Goal: Contribute content: Contribute content

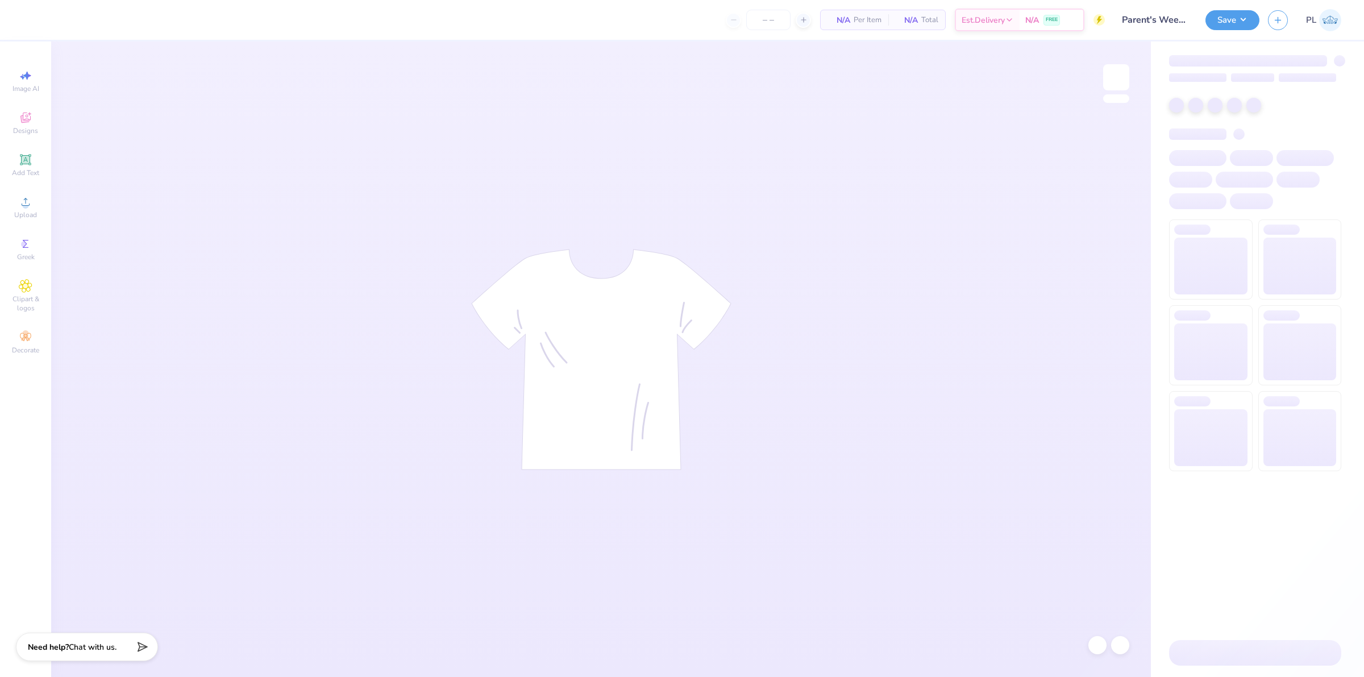
type input "48"
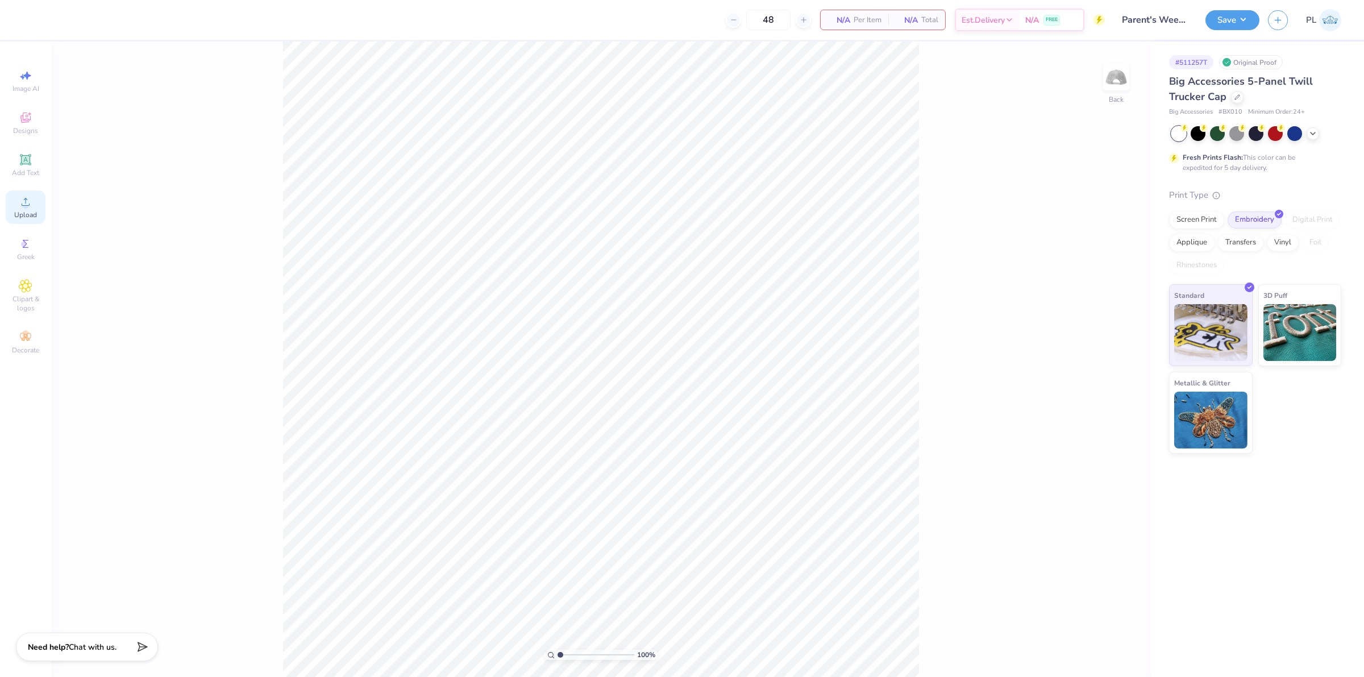
click at [30, 210] on span "Upload" at bounding box center [25, 214] width 23 height 9
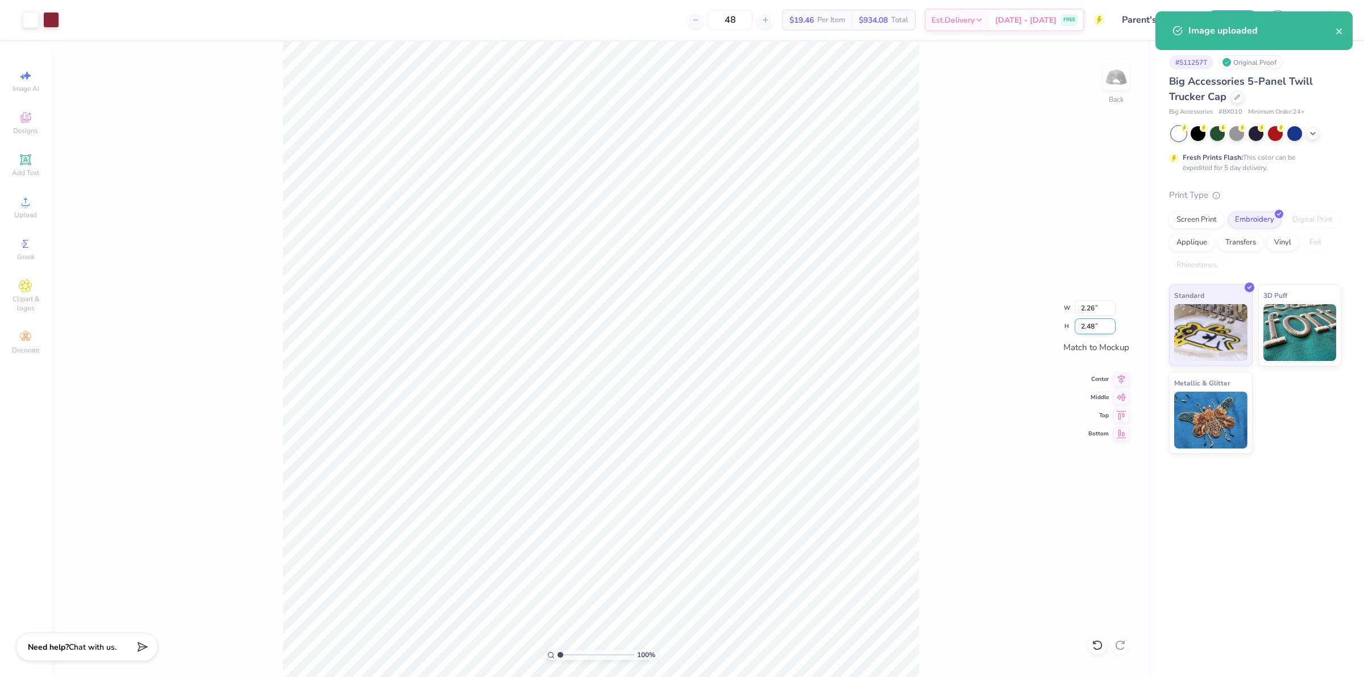
drag, startPoint x: 1080, startPoint y: 321, endPoint x: 1097, endPoint y: 320, distance: 17.1
click at [1097, 320] on input "2.48" at bounding box center [1095, 326] width 41 height 16
type input "2.5"
type input "2.28"
type input "2.50"
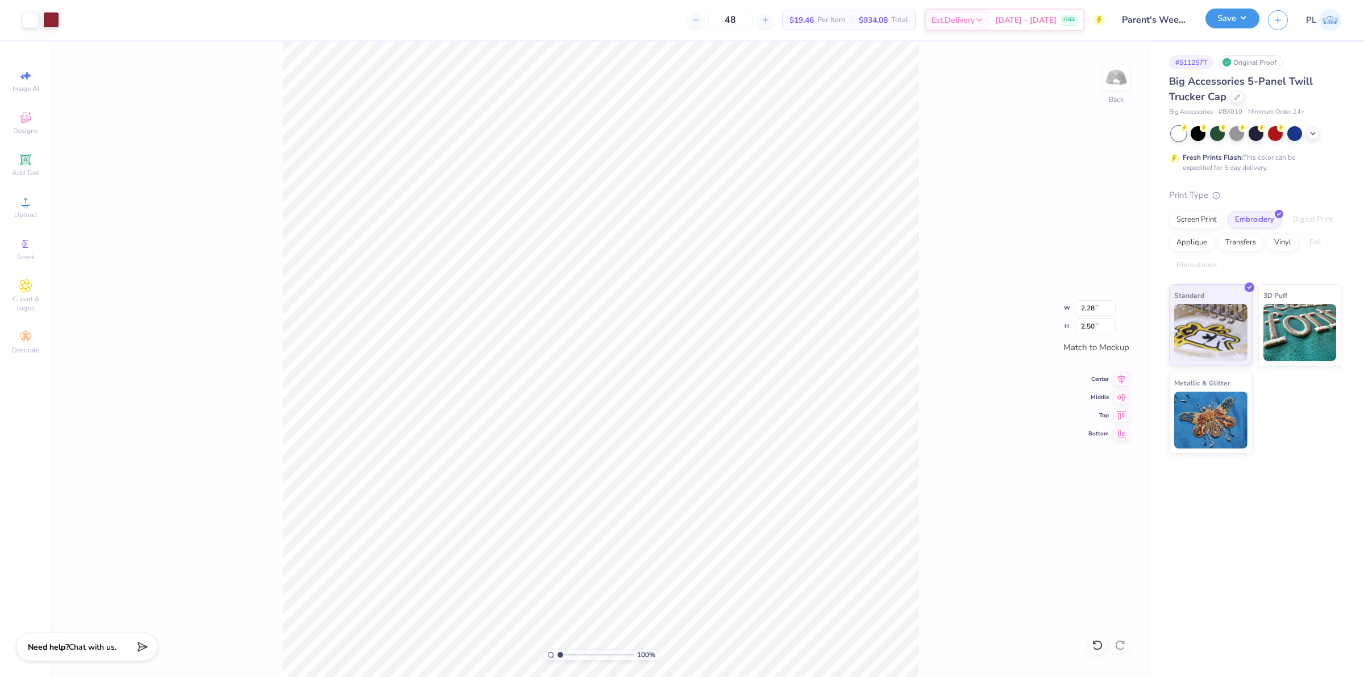
click at [1239, 15] on button "Save" at bounding box center [1233, 19] width 54 height 20
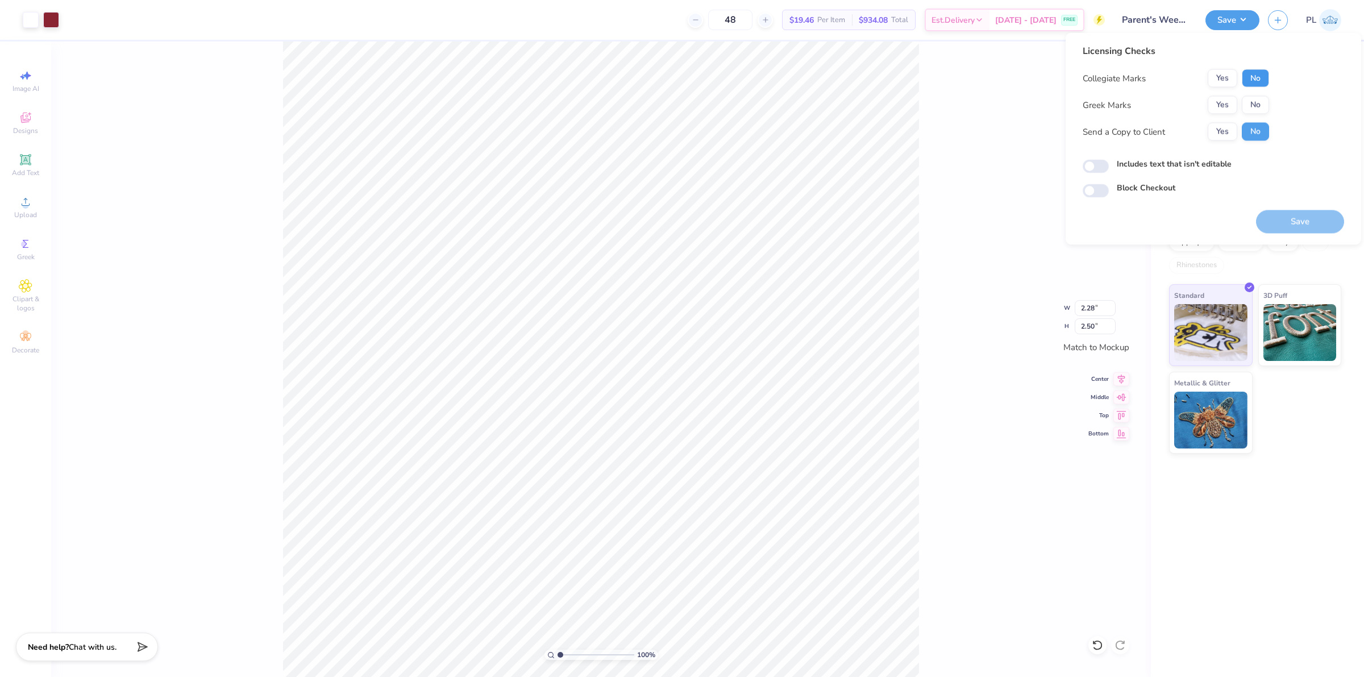
click at [1248, 74] on button "No" at bounding box center [1255, 78] width 27 height 18
click at [1221, 101] on button "Yes" at bounding box center [1223, 105] width 30 height 18
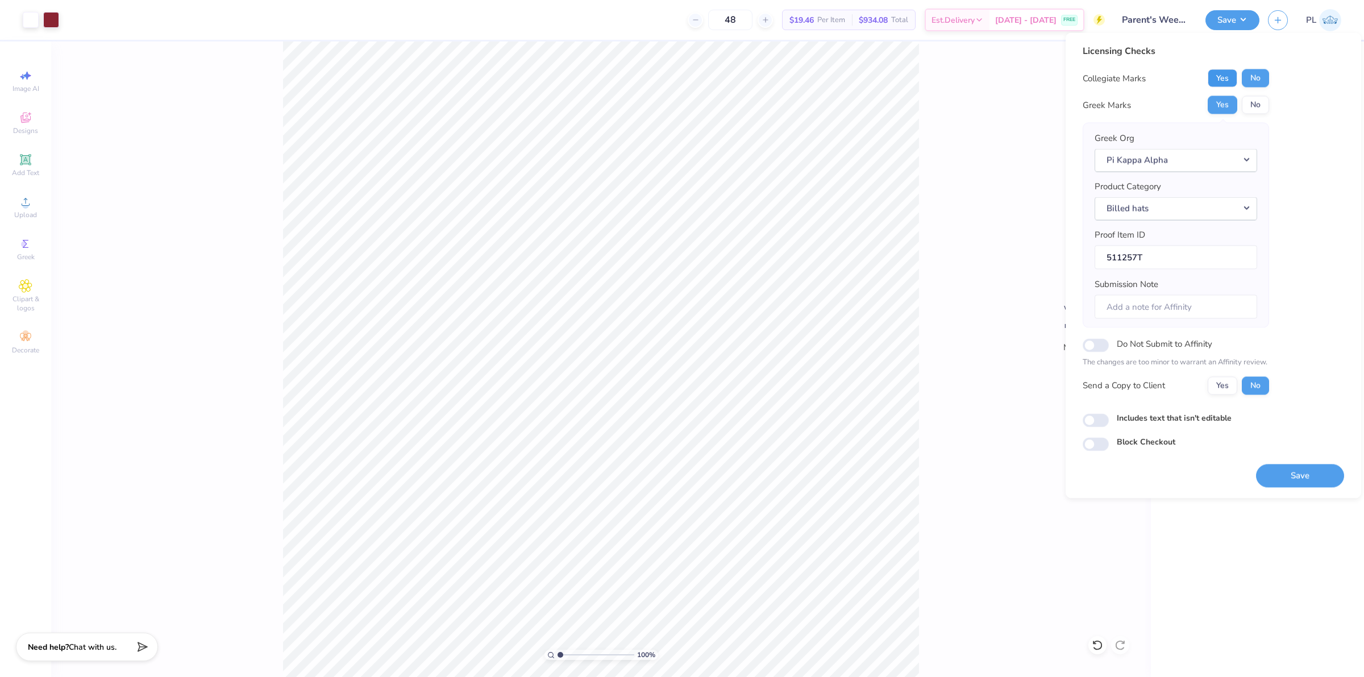
click at [1234, 72] on button "Yes" at bounding box center [1223, 78] width 30 height 18
click at [1188, 417] on label "Includes text that isn't editable" at bounding box center [1174, 418] width 115 height 12
click at [1109, 417] on input "Includes text that isn't editable" at bounding box center [1096, 420] width 26 height 14
checkbox input "true"
click at [1289, 475] on button "Save" at bounding box center [1300, 475] width 88 height 23
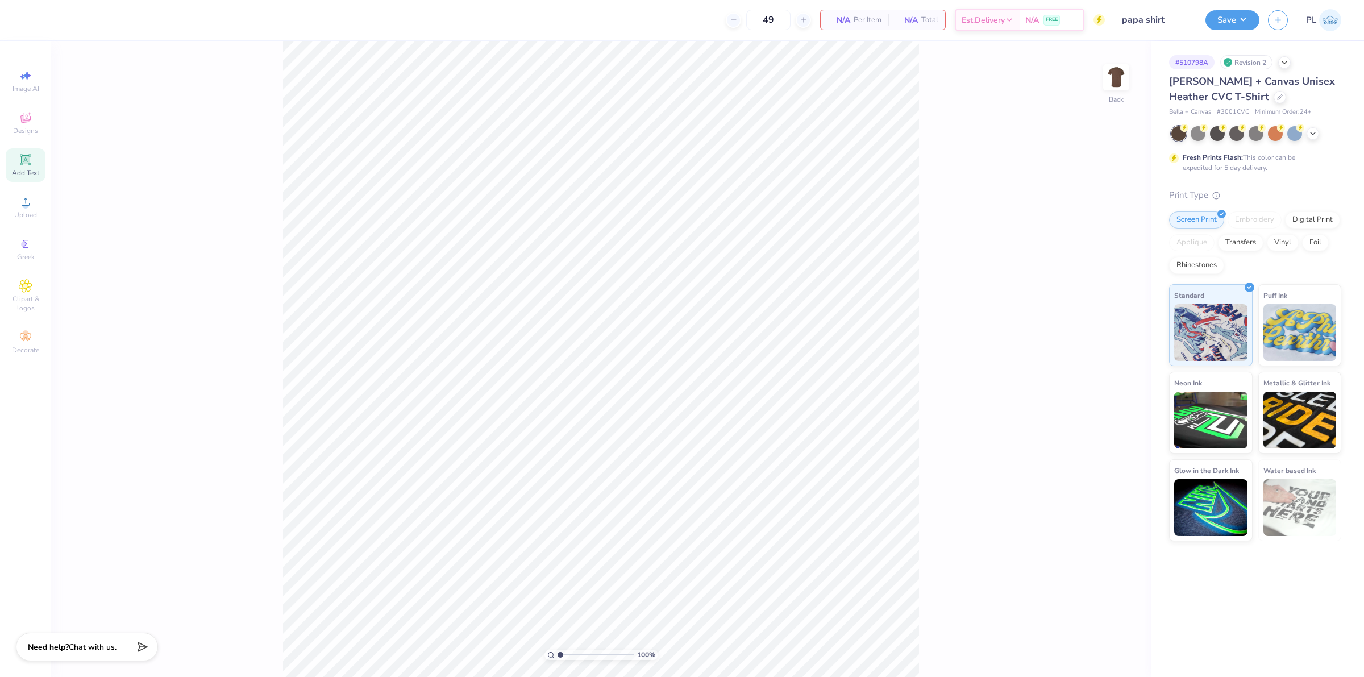
click at [27, 173] on span "Add Text" at bounding box center [25, 172] width 27 height 9
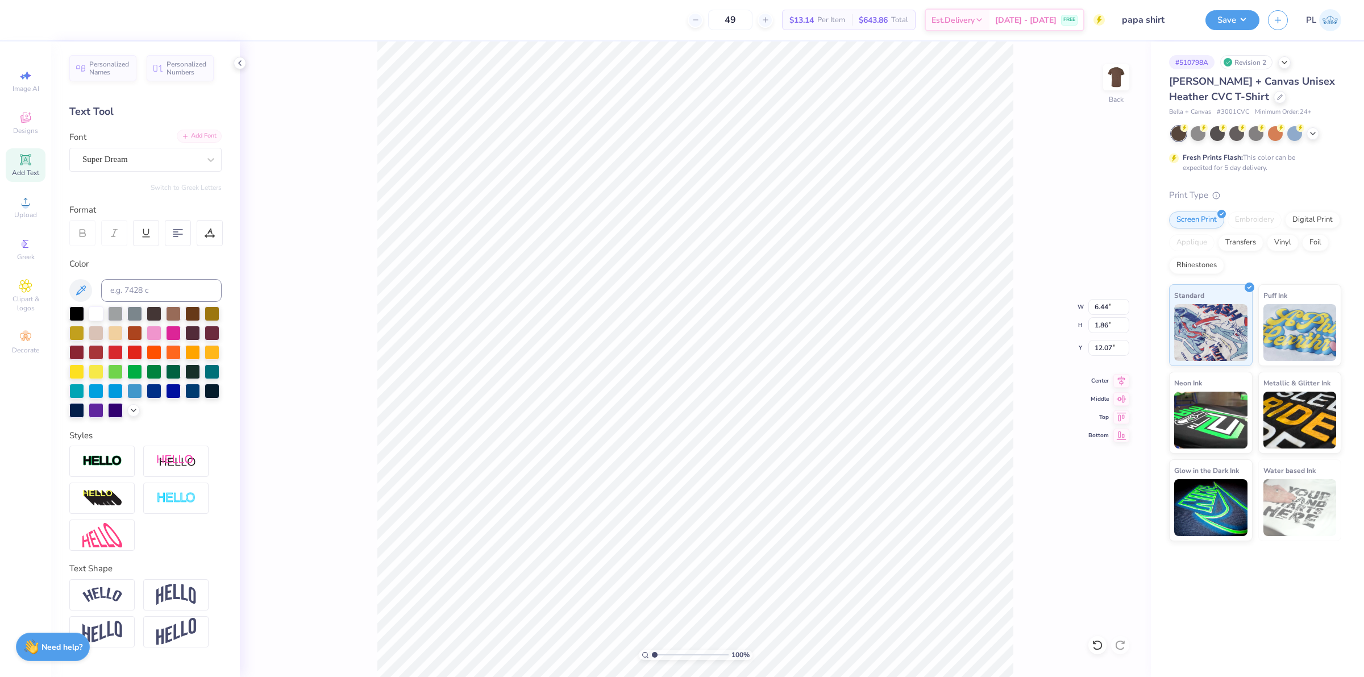
click at [193, 134] on div "Add Font" at bounding box center [199, 136] width 45 height 13
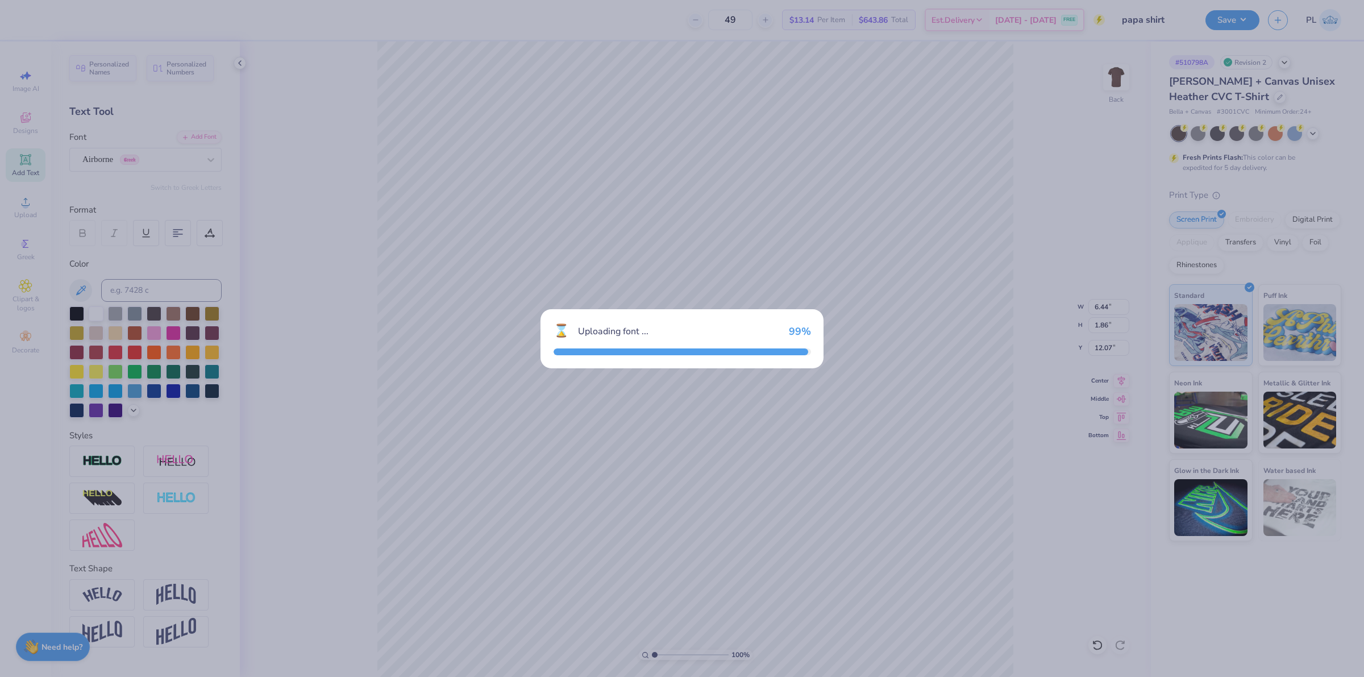
type input "6.16"
type input "1.95"
type input "12.03"
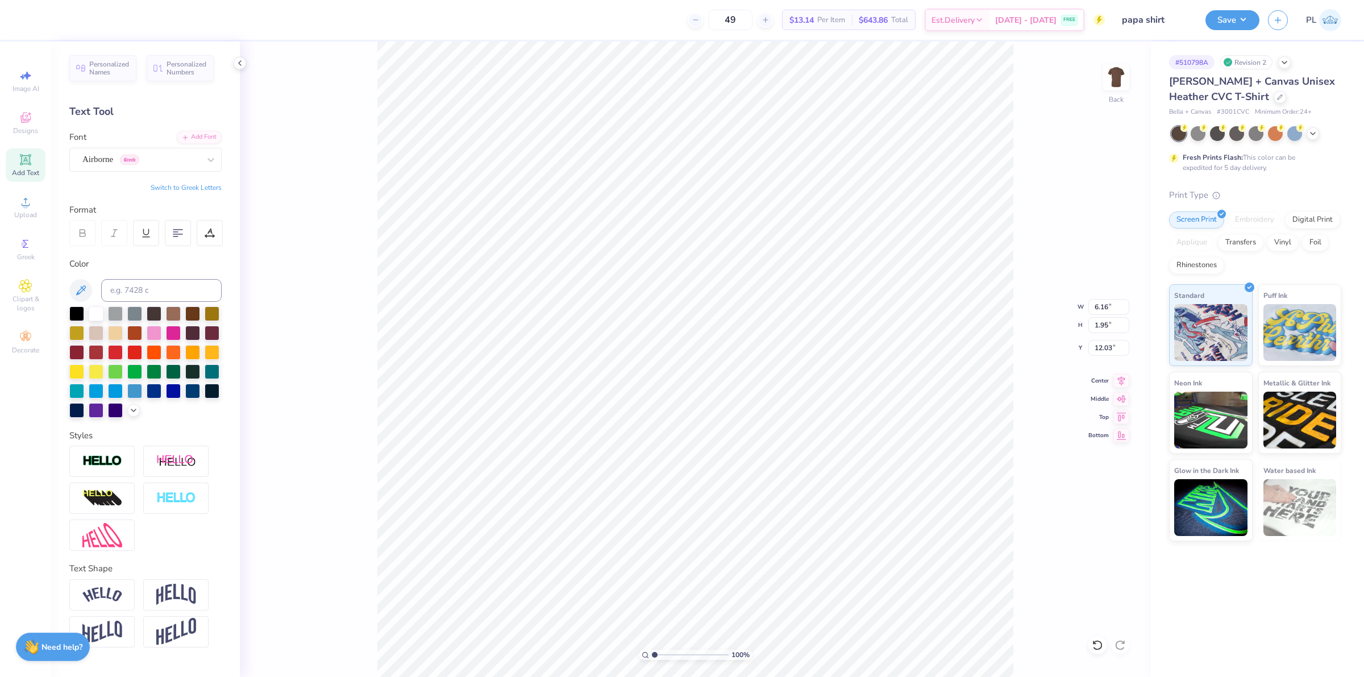
scroll to position [11, 2]
type textarea "PAPA CO."
drag, startPoint x: 1090, startPoint y: 300, endPoint x: 1118, endPoint y: 300, distance: 27.9
click at [1118, 300] on input "10.81" at bounding box center [1109, 307] width 41 height 16
type input "4.50"
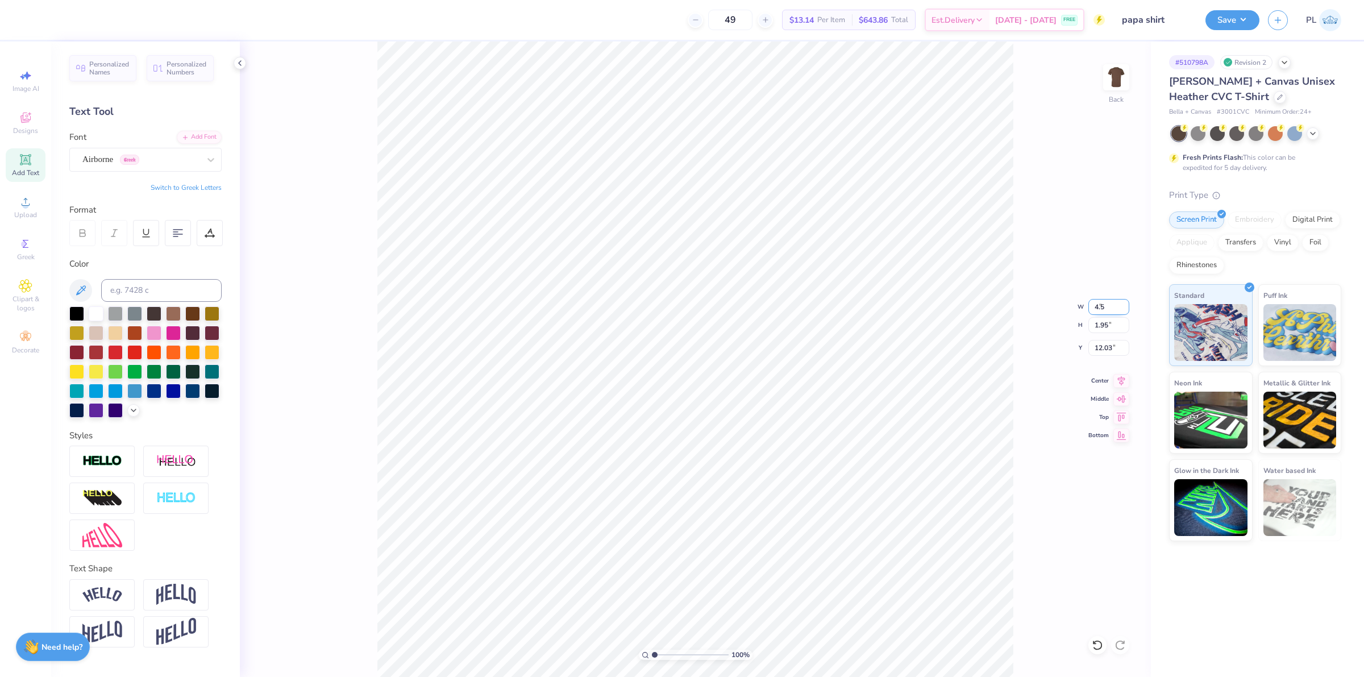
type input "0.81"
type input "12.59"
drag, startPoint x: 1091, startPoint y: 351, endPoint x: 1112, endPoint y: 347, distance: 21.0
click at [1112, 347] on input "5.32" at bounding box center [1109, 348] width 41 height 16
type input "3.00"
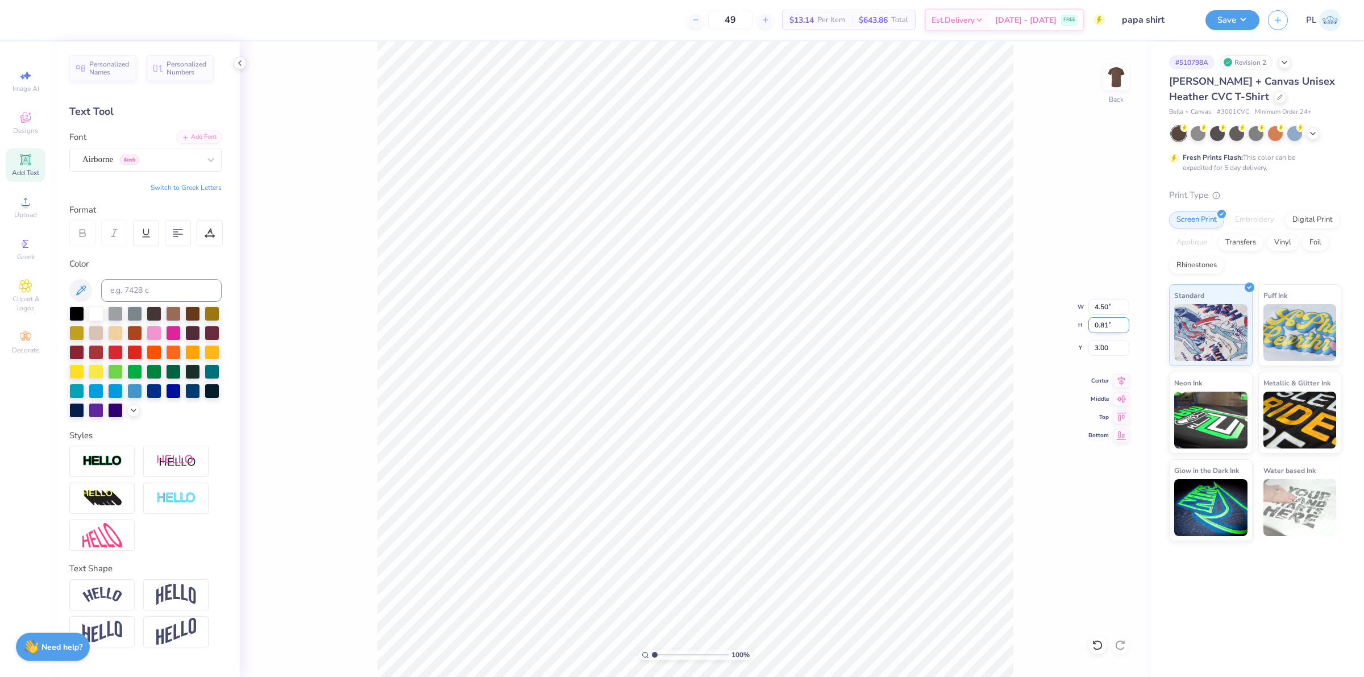
click at [1106, 327] on input "0.81" at bounding box center [1109, 325] width 41 height 16
click at [1123, 86] on img at bounding box center [1116, 77] width 45 height 45
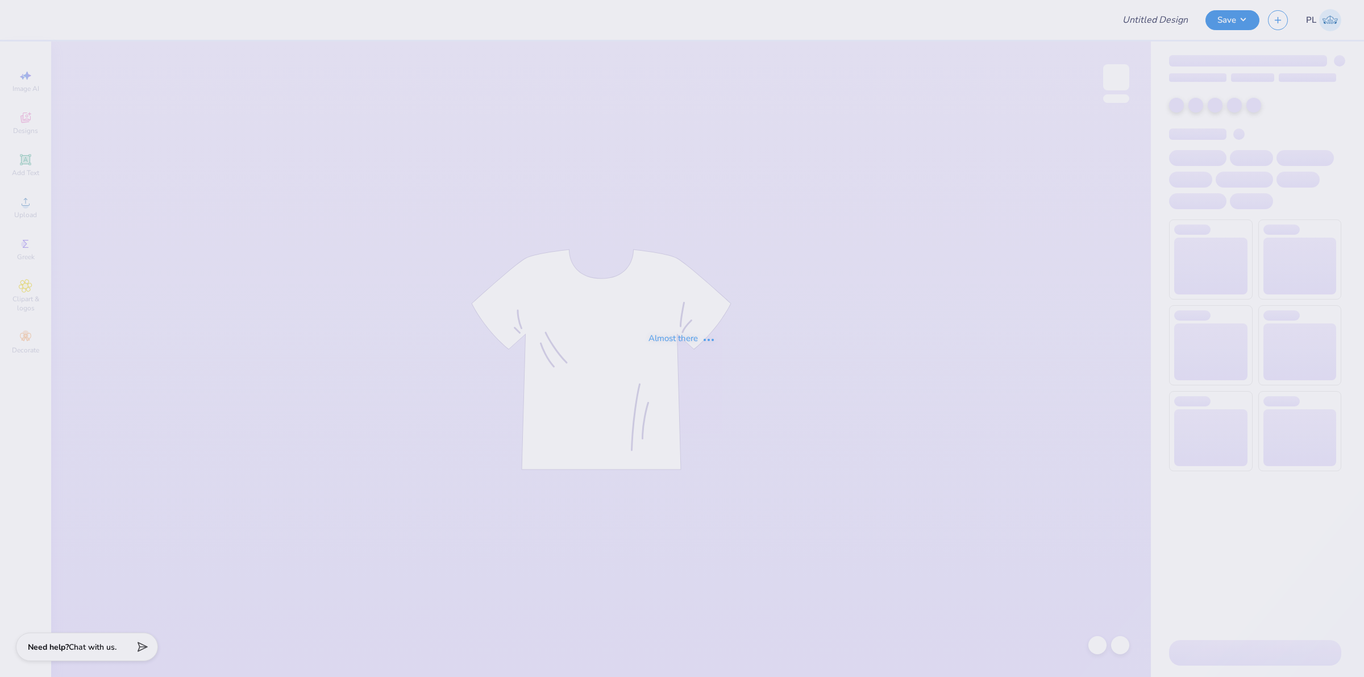
type input "papa shirt"
